Goal: Task Accomplishment & Management: Use online tool/utility

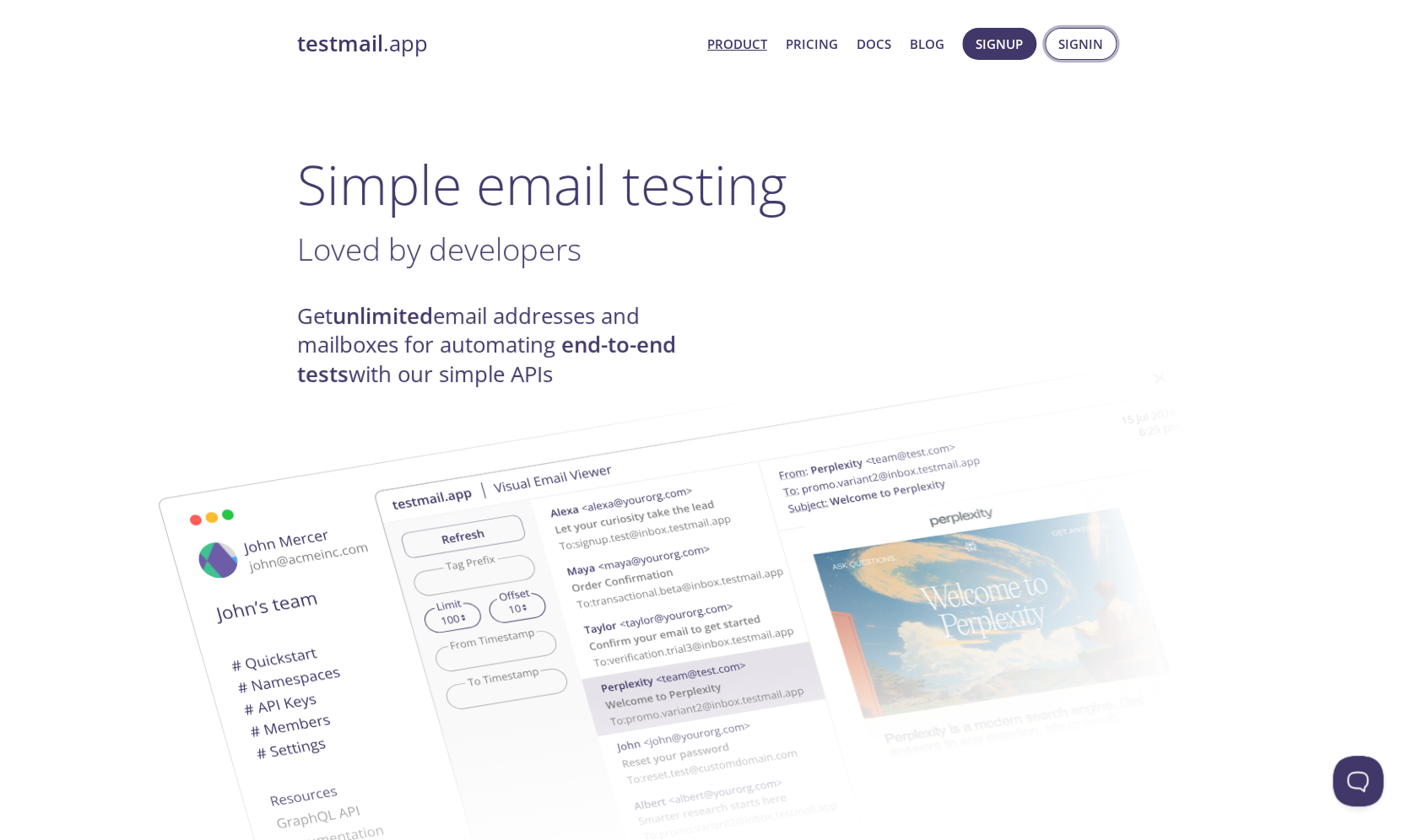
click at [1077, 54] on span "Signin" at bounding box center [1081, 44] width 45 height 22
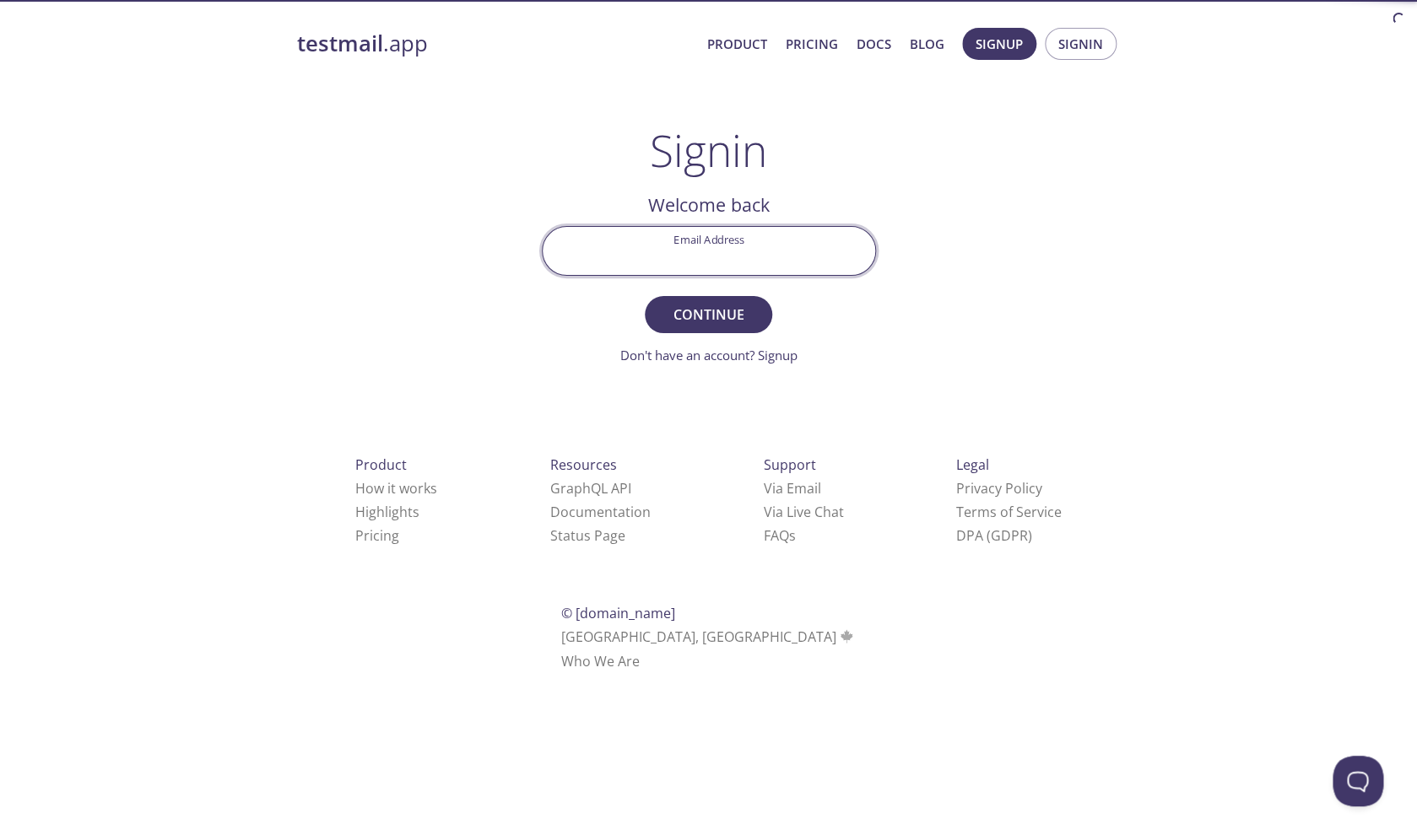
click at [742, 262] on input "Email Address" at bounding box center [708, 251] width 333 height 48
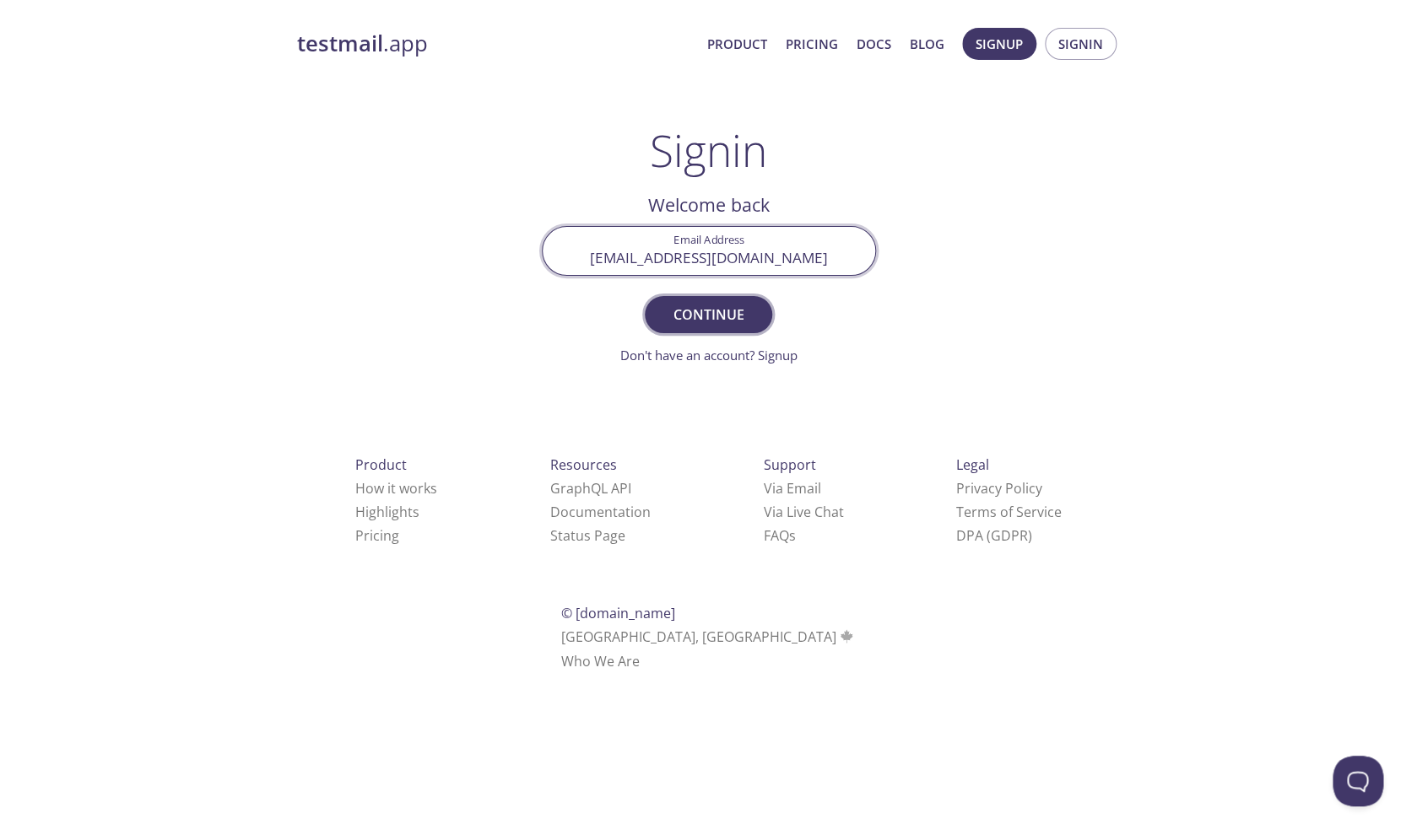
type input "[EMAIL_ADDRESS][DOMAIN_NAME]"
click at [733, 310] on span "Continue" at bounding box center [708, 314] width 89 height 23
click at [749, 259] on input "Signin Security Code" at bounding box center [708, 251] width 333 height 48
type input "935YGDW"
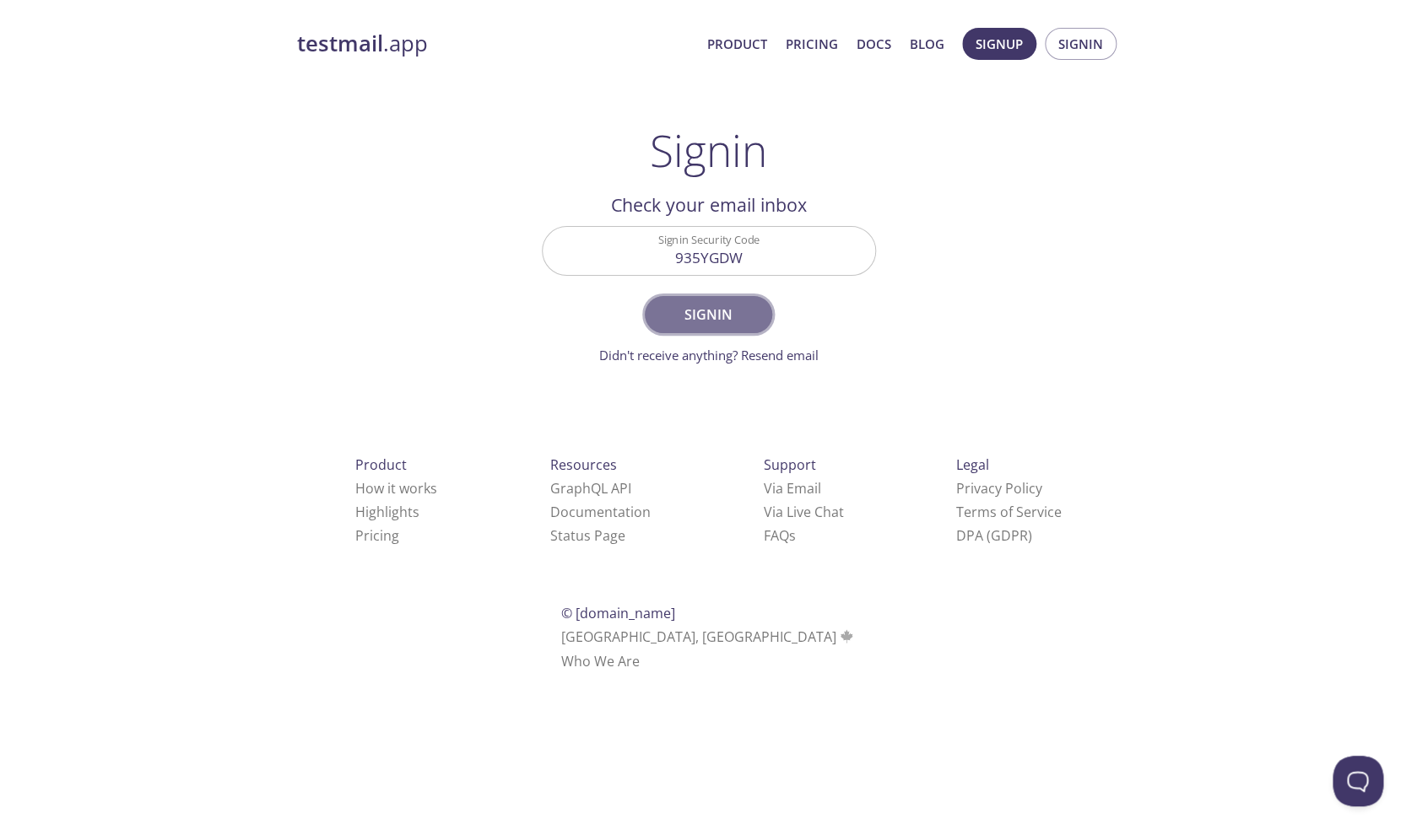
click at [752, 307] on span "Signin" at bounding box center [708, 314] width 89 height 23
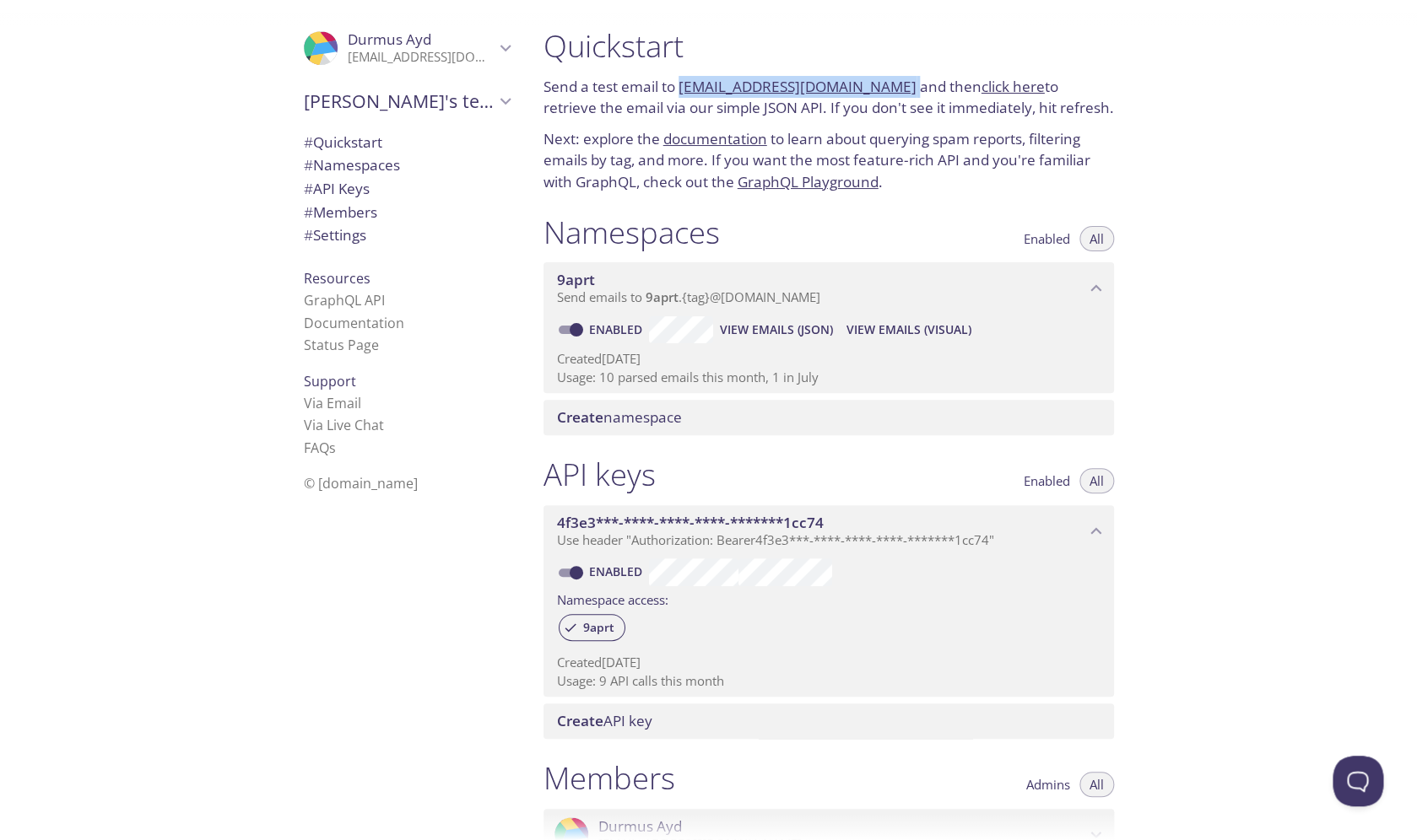
copy p "[EMAIL_ADDRESS][DOMAIN_NAME]"
drag, startPoint x: 886, startPoint y: 89, endPoint x: 686, endPoint y: 86, distance: 200.0
click at [686, 86] on p "Send a test email to [EMAIL_ADDRESS][DOMAIN_NAME] and then click here to retrie…" at bounding box center [829, 97] width 571 height 43
click at [814, 337] on span "View Emails (JSON)" at bounding box center [776, 330] width 114 height 20
